Goal: Task Accomplishment & Management: Manage account settings

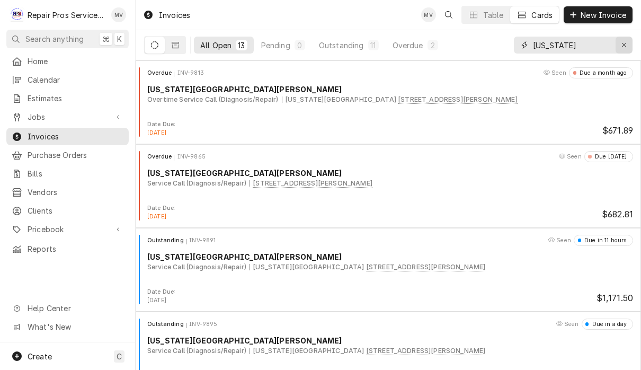
click at [622, 50] on button "Erase input" at bounding box center [623, 45] width 17 height 17
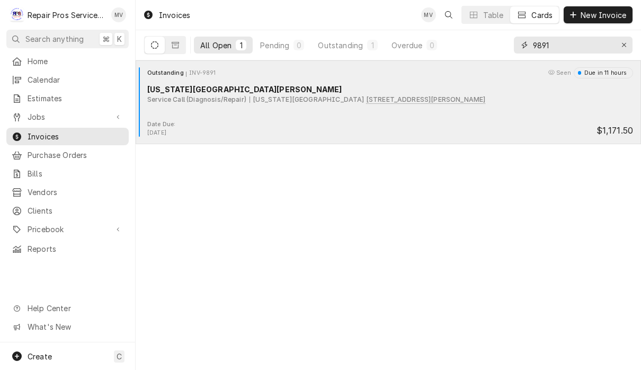
type input "9891"
click at [491, 111] on div "Outstanding INV-9891 Seen Due in 11 hours [US_STATE][GEOGRAPHIC_DATA] [PERSON_N…" at bounding box center [388, 93] width 497 height 53
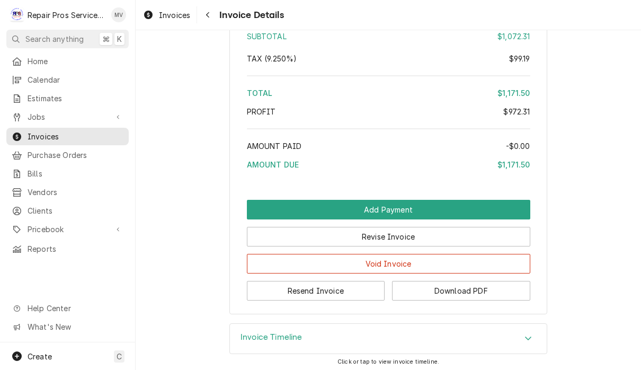
scroll to position [2148, 0]
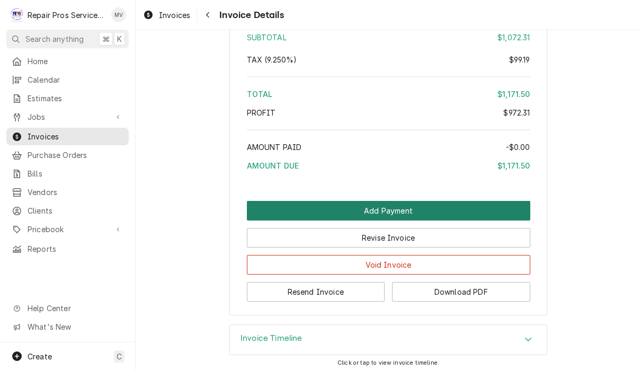
click at [439, 204] on button "Add Payment" at bounding box center [388, 211] width 283 height 20
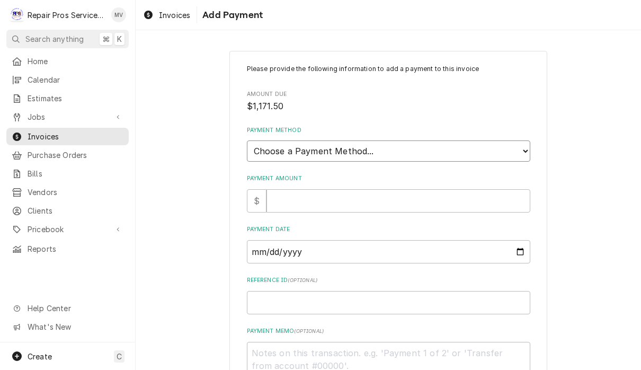
click at [461, 145] on select "Choose a Payment Method... Cash Check Credit/Debit Card ACH/eCheck Other" at bounding box center [388, 150] width 283 height 21
select select "4"
click at [378, 194] on input "Payment Amount" at bounding box center [398, 200] width 264 height 23
type textarea "x"
type input "1"
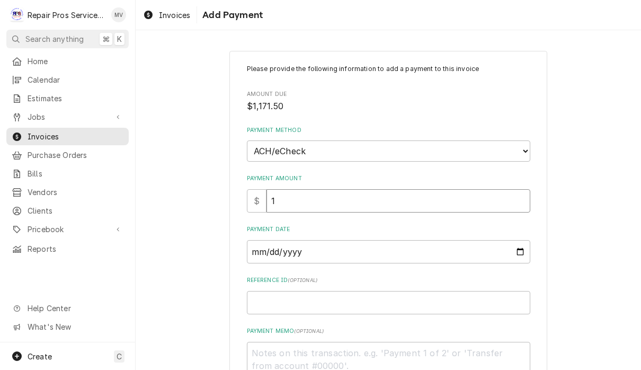
type textarea "x"
type input "11"
type textarea "x"
type input "117"
type textarea "x"
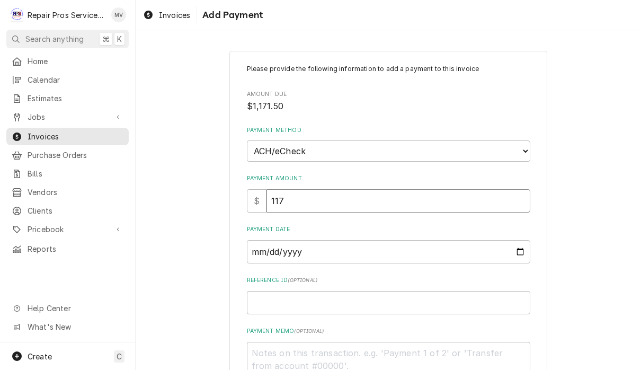
type input "1171"
type textarea "x"
type input "1171.5"
type textarea "x"
type input "1171.50"
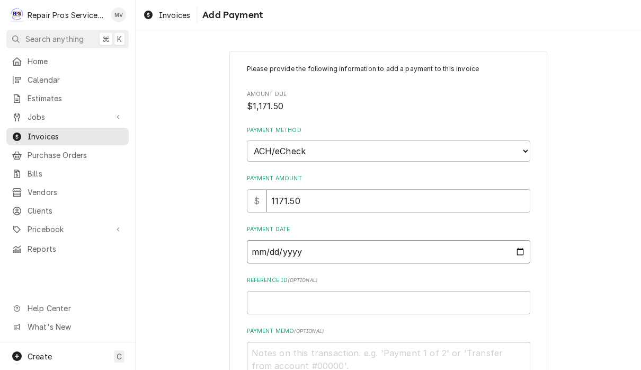
click at [349, 247] on input "Payment Date" at bounding box center [388, 251] width 283 height 23
type input "[DATE]"
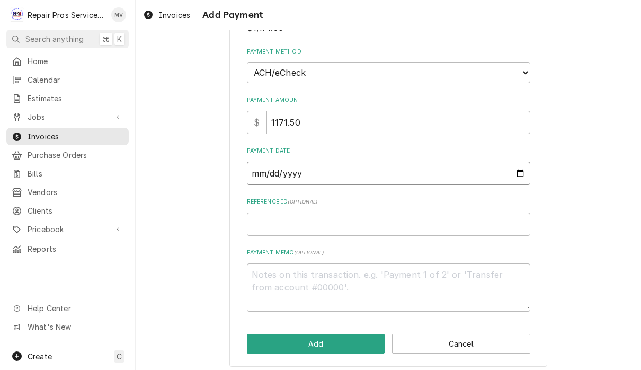
scroll to position [78, 0]
click at [295, 220] on input "Reference ID ( optional )" at bounding box center [388, 224] width 283 height 23
type textarea "x"
type input "9"
type textarea "x"
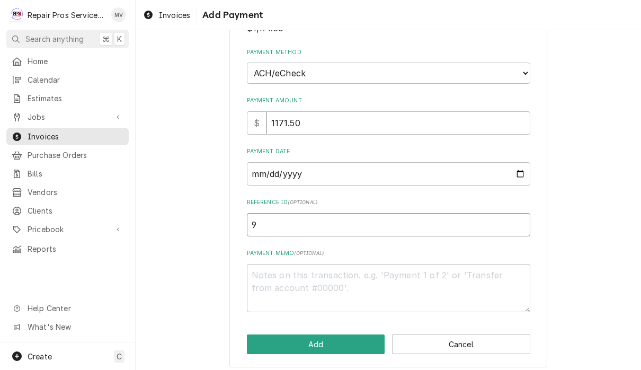
type input "99"
type textarea "x"
type input "9"
type textarea "x"
type input "98"
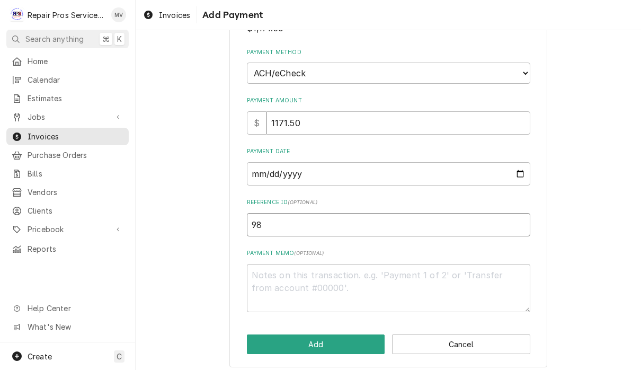
type textarea "x"
type input "989"
type textarea "x"
type input "9891"
click at [291, 281] on textarea "Payment Memo ( optional )" at bounding box center [388, 288] width 283 height 48
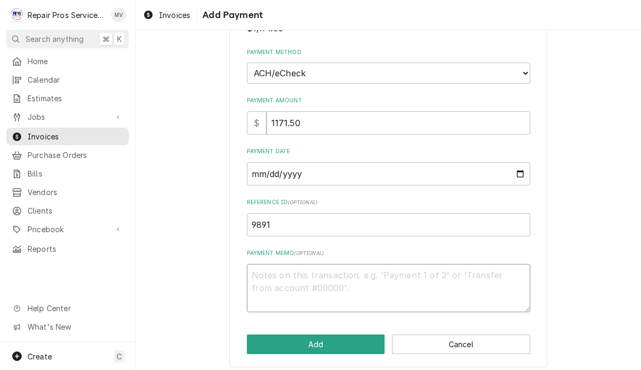
type textarea "x"
type textarea "a"
type textarea "x"
type textarea "ac"
type textarea "x"
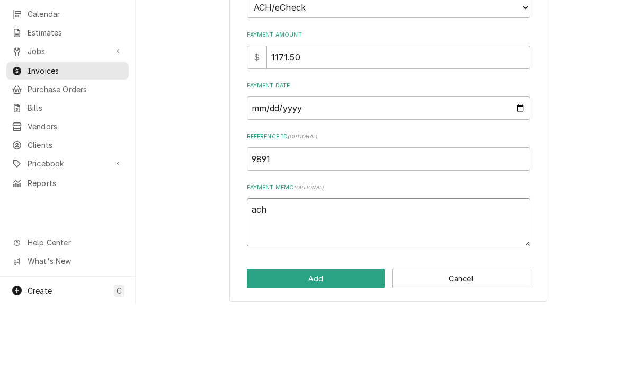
scroll to position [1, 0]
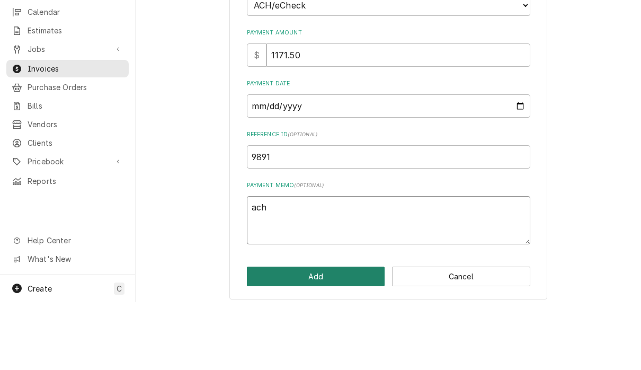
type textarea "ach"
click at [349, 334] on button "Add" at bounding box center [316, 344] width 138 height 20
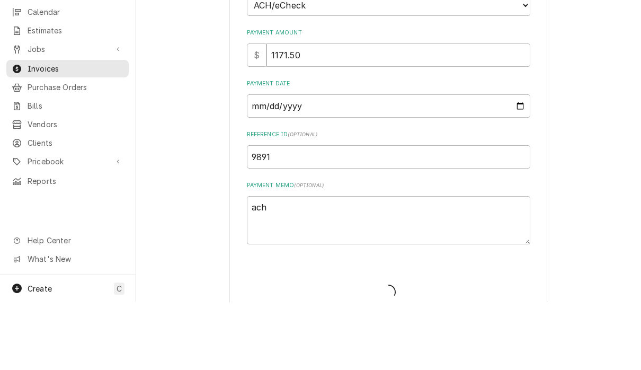
type textarea "x"
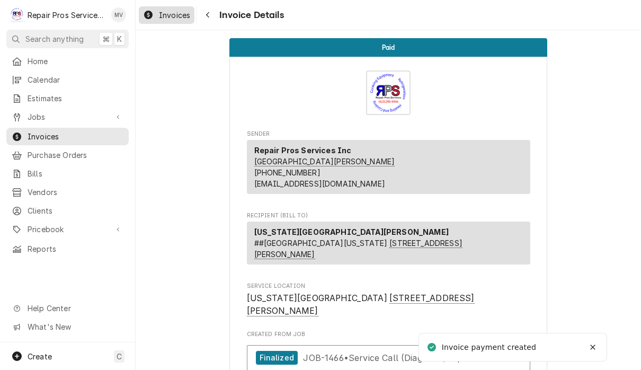
click at [163, 20] on span "Invoices" at bounding box center [174, 15] width 31 height 11
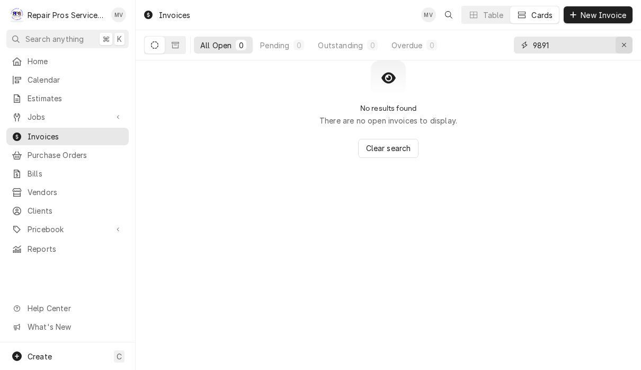
click at [626, 46] on icon "Erase input" at bounding box center [624, 44] width 6 height 7
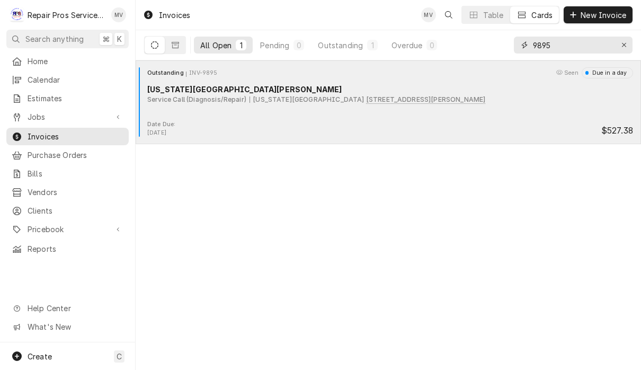
type input "9895"
click at [403, 119] on div "Outstanding INV-9895 Seen Due in a day Texas Roadhouse Hixson Service Call (Dia…" at bounding box center [388, 93] width 497 height 53
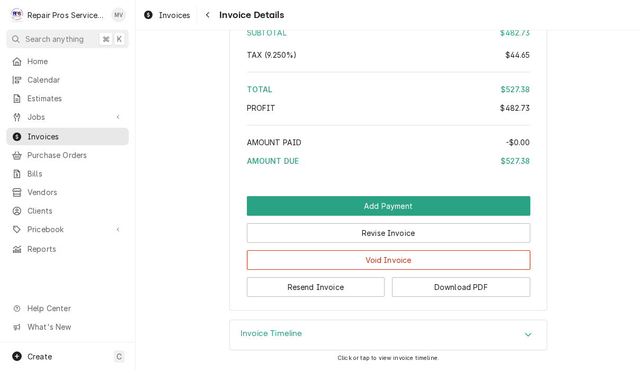
scroll to position [1840, 0]
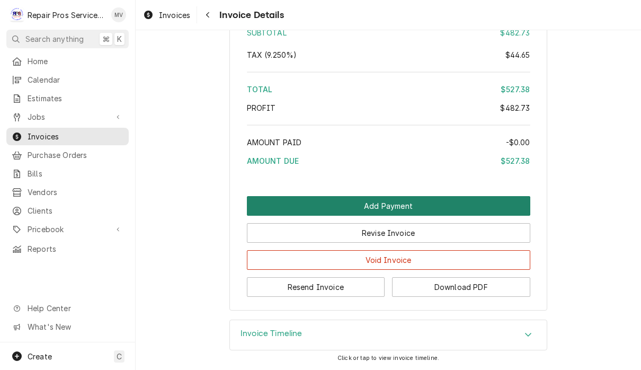
click at [416, 202] on button "Add Payment" at bounding box center [388, 206] width 283 height 20
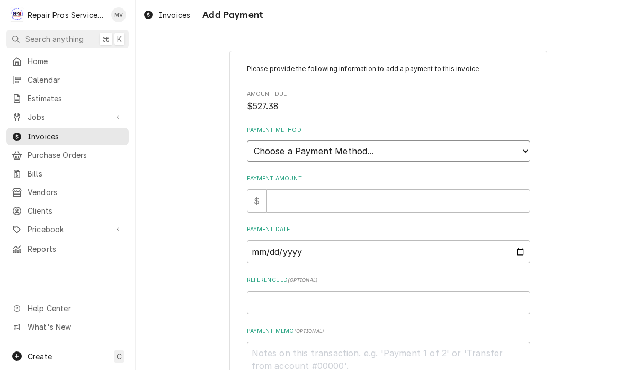
click at [401, 145] on select "Choose a Payment Method... Cash Check Credit/Debit Card ACH/eCheck Other" at bounding box center [388, 150] width 283 height 21
select select "4"
click at [351, 198] on input "Payment Amount" at bounding box center [398, 200] width 264 height 23
type textarea "x"
type input "5"
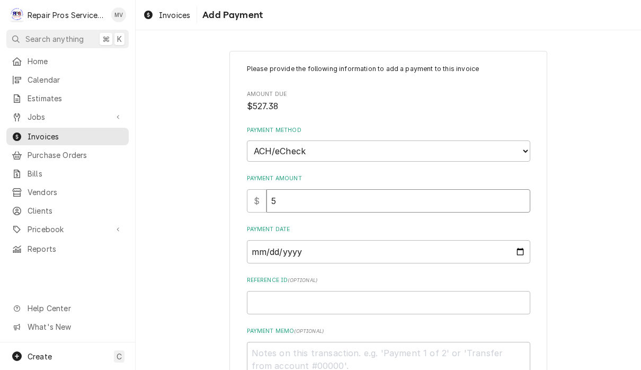
type textarea "x"
type input "52"
type textarea "x"
type input "527"
type textarea "x"
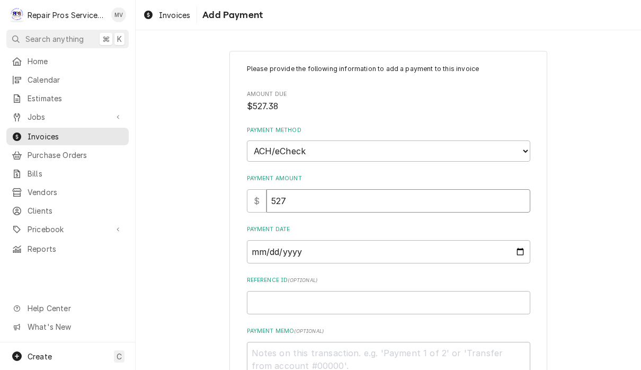
type input "527.3"
type textarea "x"
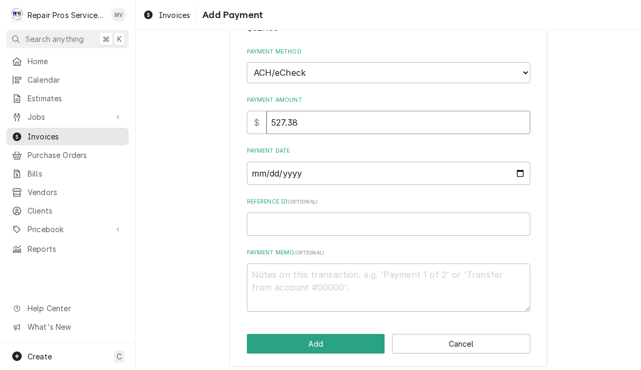
scroll to position [78, 0]
type input "527.38"
click at [503, 162] on input "Payment Date" at bounding box center [388, 173] width 283 height 23
type input "2025-09-12"
click at [292, 223] on input "Reference ID ( optional )" at bounding box center [388, 224] width 283 height 23
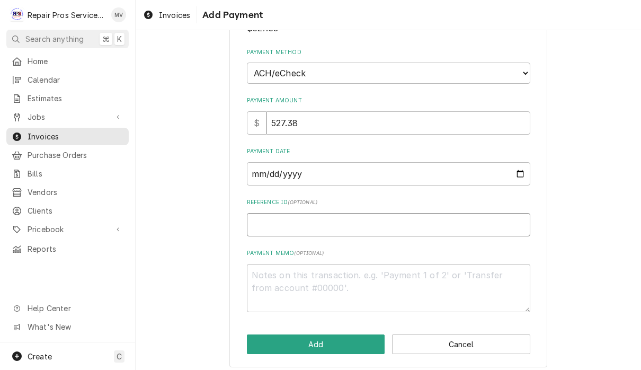
type textarea "x"
type input "9"
type textarea "x"
type input "98"
type textarea "x"
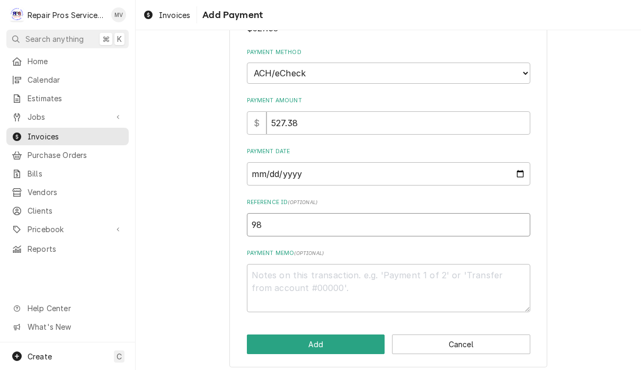
type input "989"
type textarea "x"
type input "9895"
click at [319, 268] on textarea "Payment Memo ( optional )" at bounding box center [388, 288] width 283 height 48
type textarea "x"
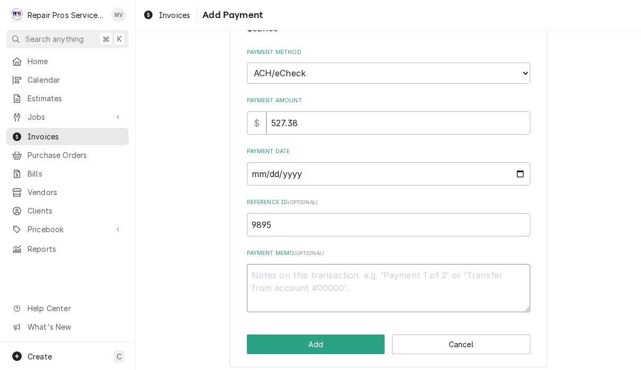
type textarea "a"
type textarea "x"
type textarea "ac"
type textarea "x"
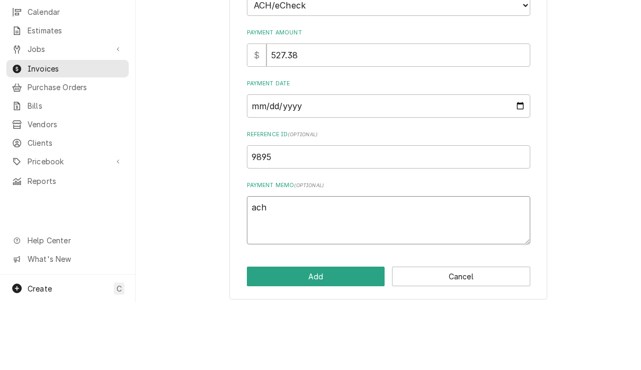
scroll to position [1, 0]
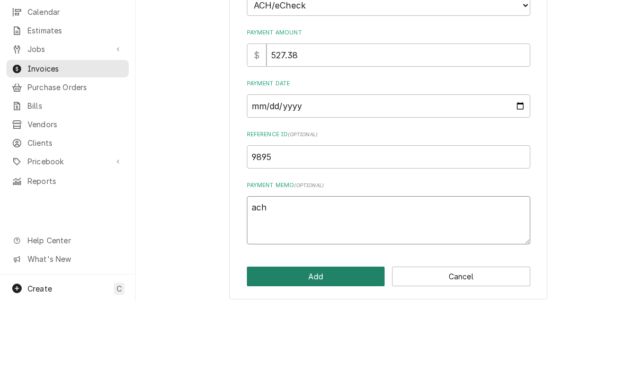
type textarea "ach"
click at [344, 334] on button "Add" at bounding box center [316, 344] width 138 height 20
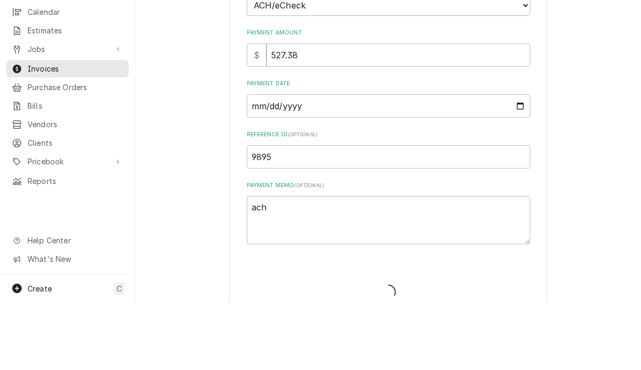
type textarea "x"
